Goal: Navigation & Orientation: Find specific page/section

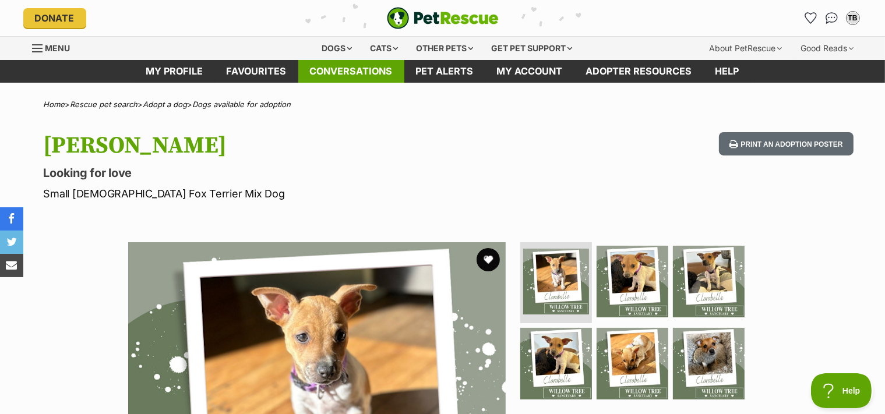
click at [365, 74] on link "Conversations" at bounding box center [351, 71] width 106 height 23
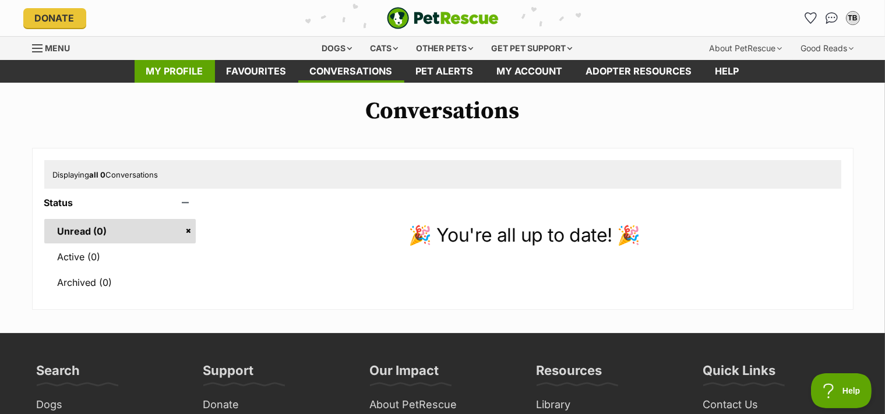
click at [174, 71] on link "My profile" at bounding box center [175, 71] width 80 height 23
